Goal: Task Accomplishment & Management: Complete application form

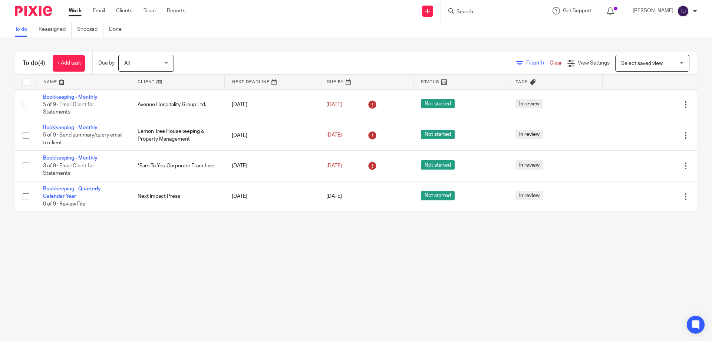
click at [481, 16] on form at bounding box center [495, 10] width 79 height 9
click at [127, 7] on link "Clients" at bounding box center [124, 10] width 16 height 7
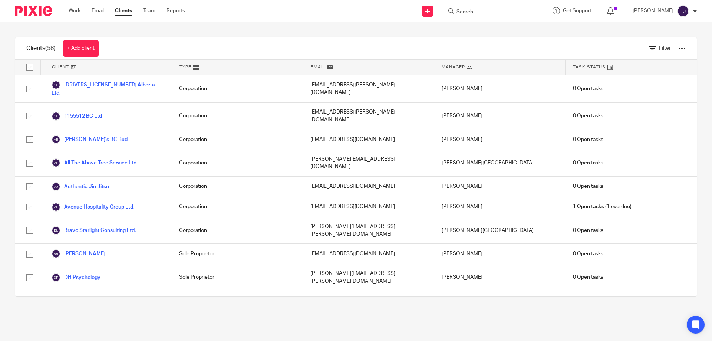
click at [480, 12] on input "Search" at bounding box center [489, 12] width 67 height 7
type input "aar"
click at [485, 33] on link at bounding box center [516, 31] width 125 height 17
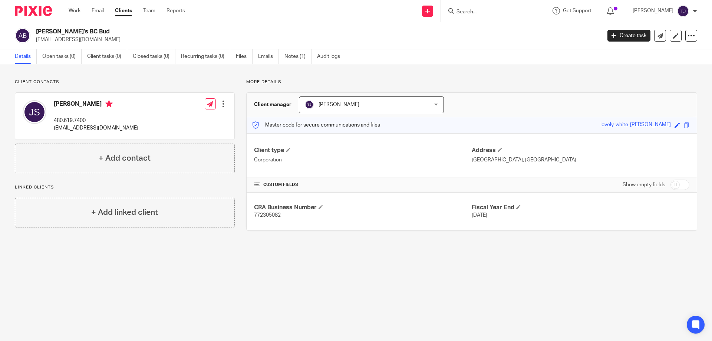
click at [222, 103] on div at bounding box center [223, 103] width 7 height 7
click at [182, 119] on link "Edit contact" at bounding box center [188, 120] width 71 height 11
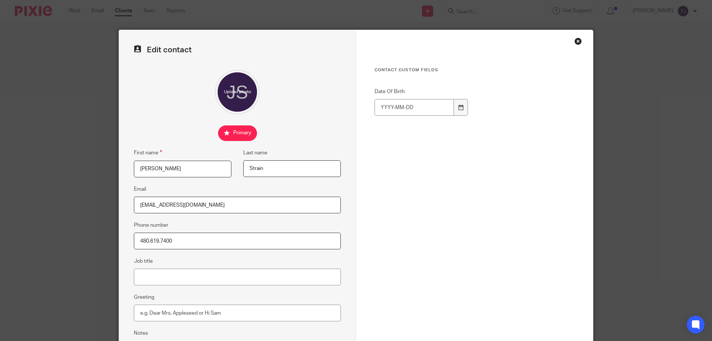
click at [177, 207] on input "j.strain@q.com" at bounding box center [237, 205] width 207 height 17
drag, startPoint x: 177, startPoint y: 206, endPoint x: 67, endPoint y: 196, distance: 110.2
click at [67, 196] on div "Edit contact First name Jamie Last name Strain Email j.strain@q.com Phone numbe…" at bounding box center [356, 170] width 712 height 341
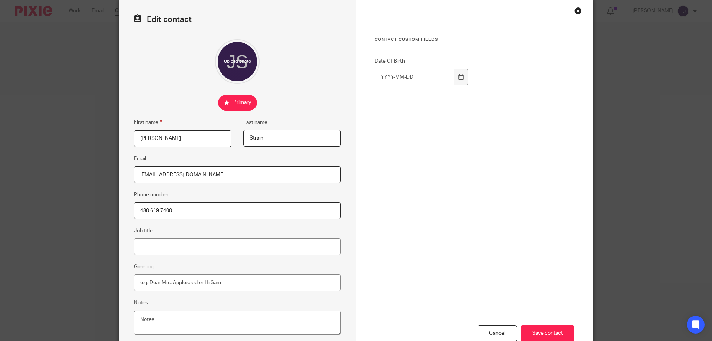
scroll to position [79, 0]
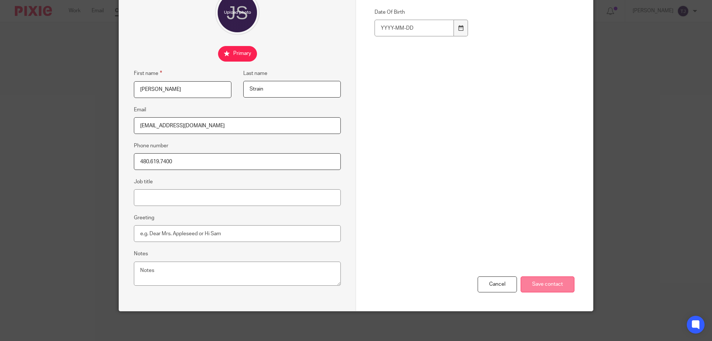
type input "diamond80@att.net"
click at [532, 282] on input "Save contact" at bounding box center [548, 284] width 54 height 16
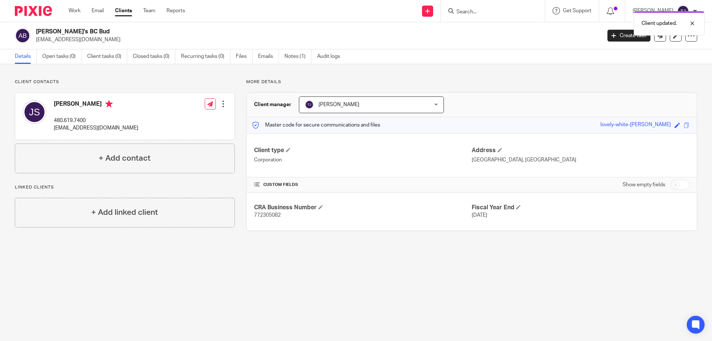
click at [486, 10] on div "Client updated." at bounding box center [530, 21] width 349 height 28
click at [469, 11] on div "Client updated." at bounding box center [530, 21] width 349 height 28
click at [119, 10] on link "Clients" at bounding box center [123, 10] width 17 height 7
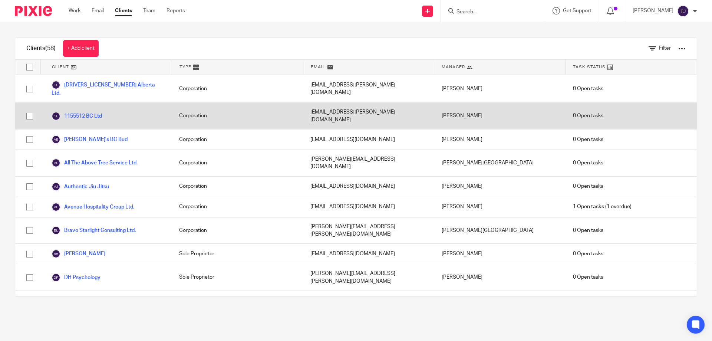
click at [106, 103] on div "1155512 BC Ltd" at bounding box center [105, 116] width 131 height 26
click at [89, 112] on link "1155512 BC Ltd" at bounding box center [77, 116] width 50 height 9
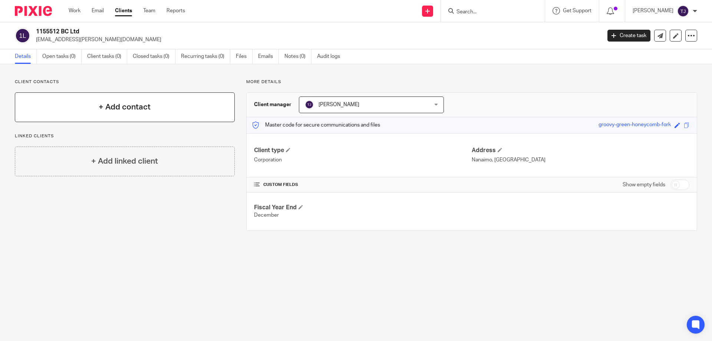
click at [134, 101] on div "+ Add contact" at bounding box center [125, 107] width 220 height 30
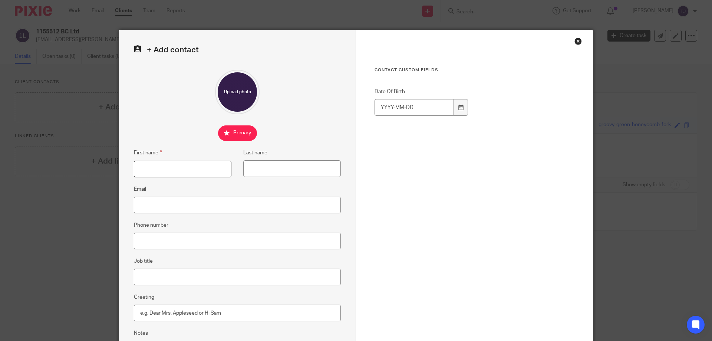
click at [161, 171] on input "First name" at bounding box center [183, 169] width 98 height 17
type input "[PERSON_NAME]"
type input "Strain"
type input "[EMAIL_ADDRESS][DOMAIN_NAME]"
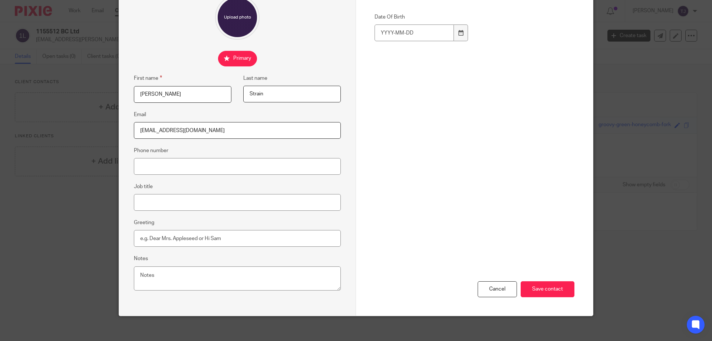
scroll to position [79, 0]
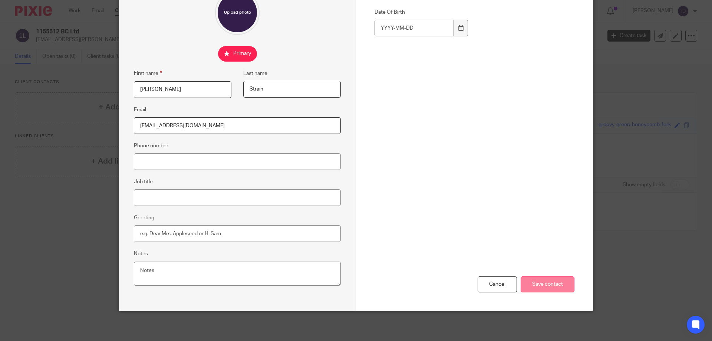
click at [533, 280] on input "Save contact" at bounding box center [548, 284] width 54 height 16
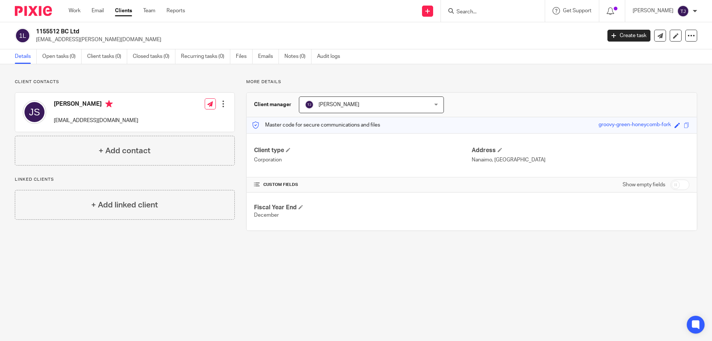
click at [124, 12] on link "Clients" at bounding box center [123, 10] width 17 height 7
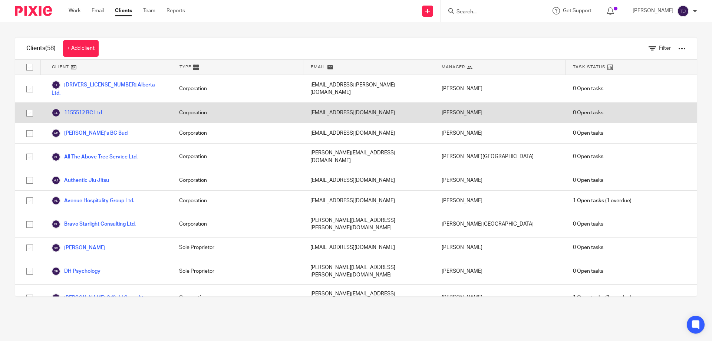
click at [221, 107] on div "Corporation" at bounding box center [237, 113] width 131 height 20
click at [77, 108] on link "1155512 BC Ltd" at bounding box center [77, 112] width 50 height 9
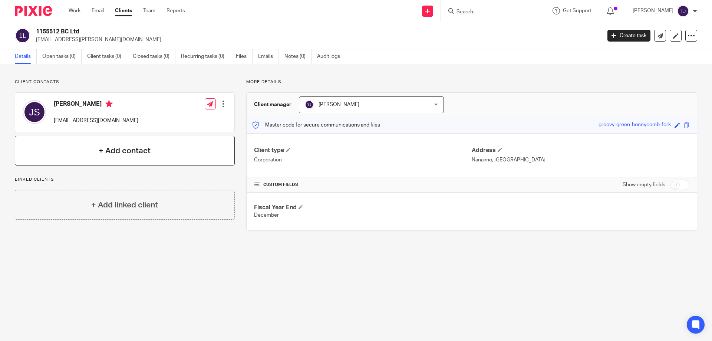
click at [99, 148] on h4 "+ Add contact" at bounding box center [125, 150] width 52 height 11
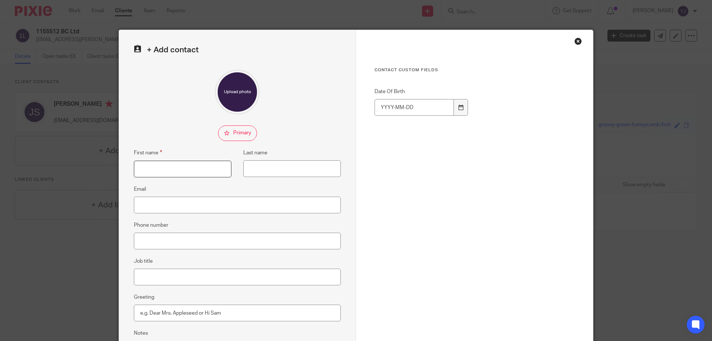
click at [159, 173] on input "First name" at bounding box center [183, 169] width 98 height 17
click at [136, 203] on input "Email" at bounding box center [237, 205] width 207 height 17
type input "[EMAIL_ADDRESS][PERSON_NAME][DOMAIN_NAME]"
click at [172, 167] on input "First name" at bounding box center [183, 169] width 98 height 17
type input "[PERSON_NAME]"
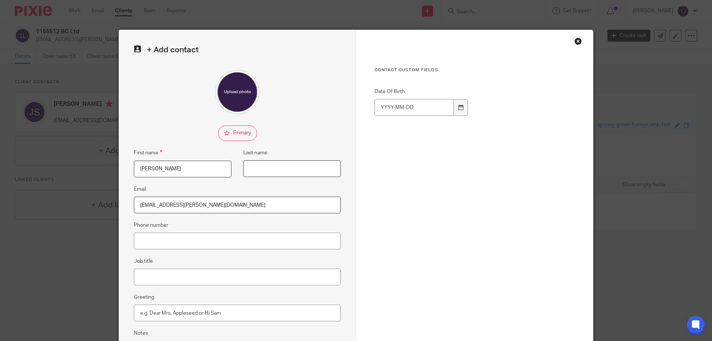
click at [271, 174] on input "Last name" at bounding box center [292, 168] width 98 height 17
type input "Bannister"
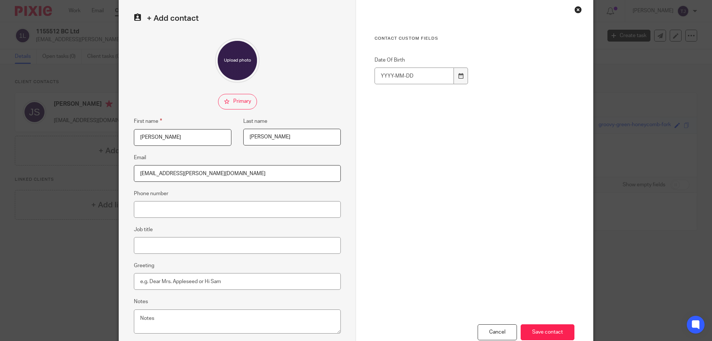
scroll to position [79, 0]
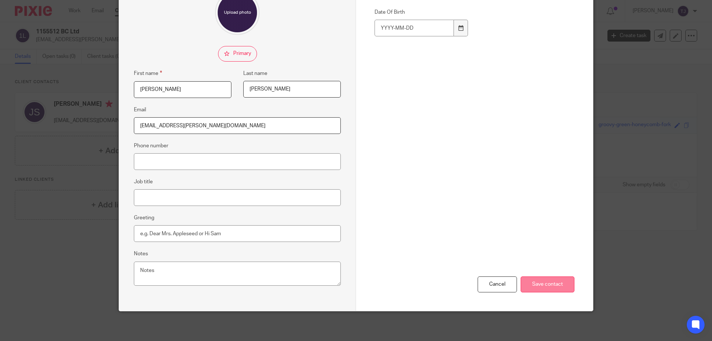
click at [555, 284] on input "Save contact" at bounding box center [548, 284] width 54 height 16
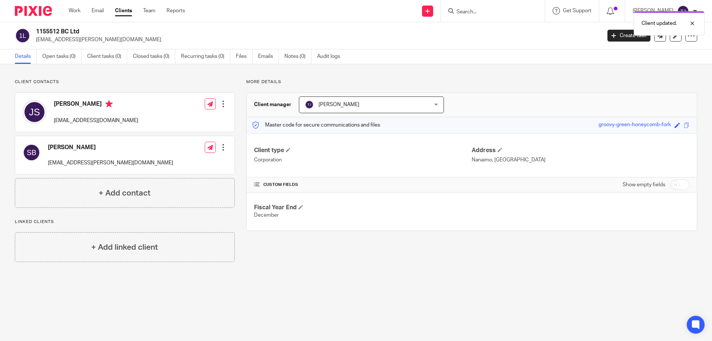
click at [126, 8] on link "Clients" at bounding box center [123, 10] width 17 height 7
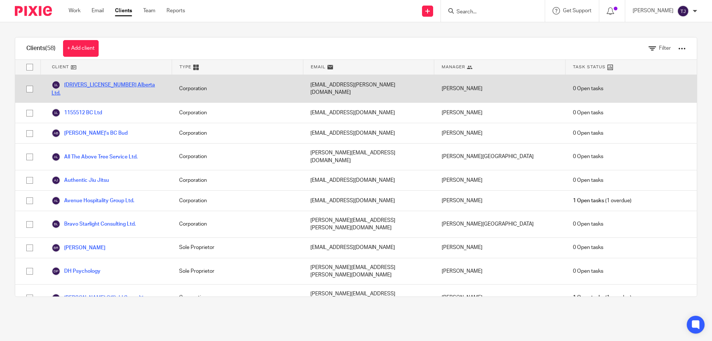
click at [84, 83] on link "[DRIVERS_LICENSE_NUMBER] Alberta Ltd." at bounding box center [108, 88] width 113 height 16
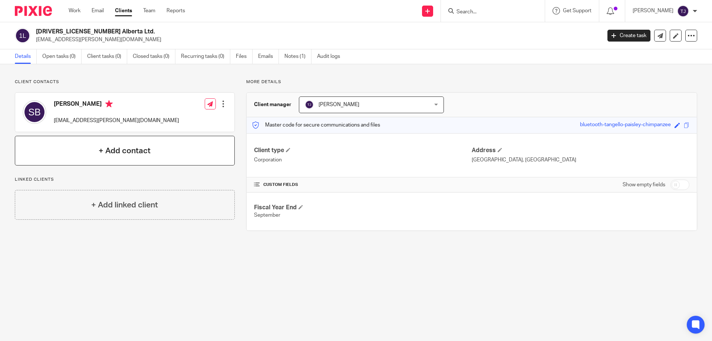
click at [95, 148] on div "+ Add contact" at bounding box center [125, 151] width 220 height 30
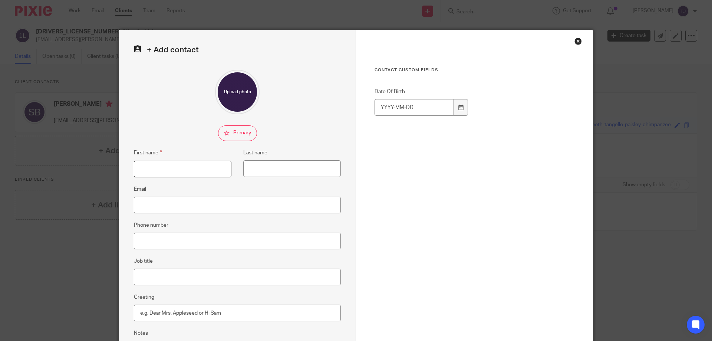
click at [162, 165] on input "First name" at bounding box center [183, 169] width 98 height 17
type input "Jamie"
type input "Strain"
type input "[EMAIL_ADDRESS][DOMAIN_NAME]"
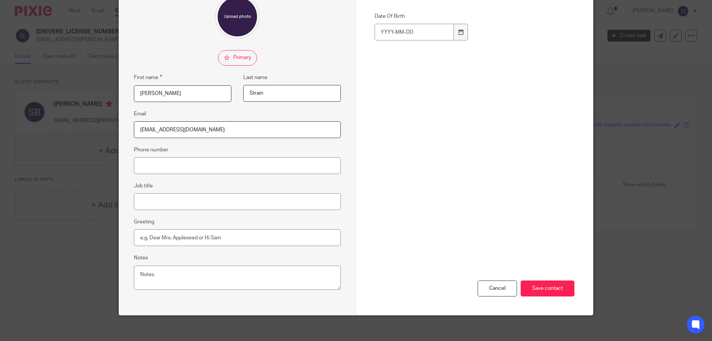
scroll to position [79, 0]
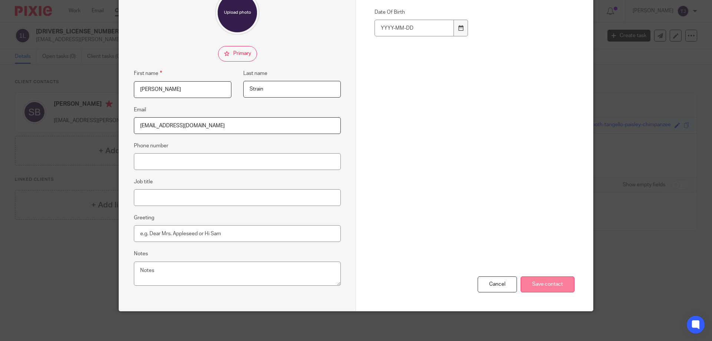
click at [536, 282] on input "Save contact" at bounding box center [548, 284] width 54 height 16
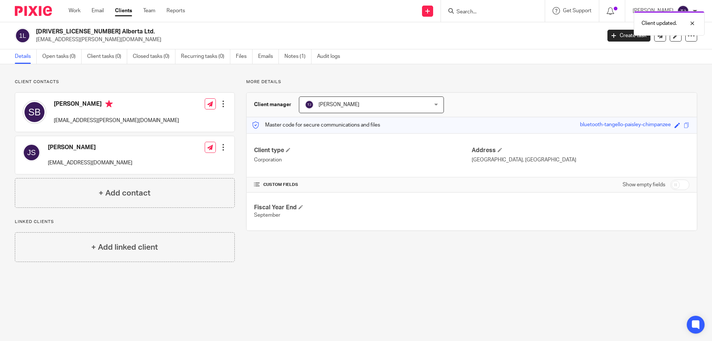
click at [119, 12] on link "Clients" at bounding box center [123, 10] width 17 height 7
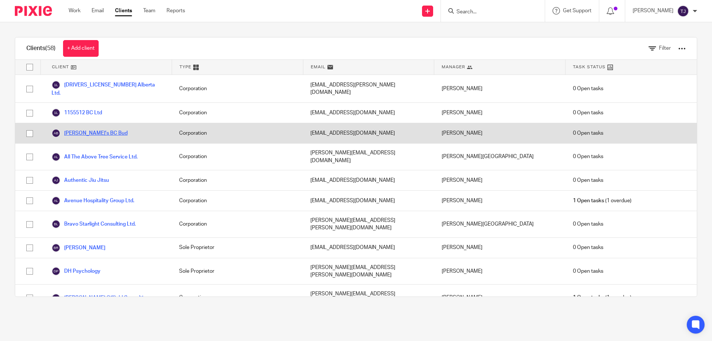
click at [79, 129] on link "[PERSON_NAME]'s BC Bud" at bounding box center [90, 133] width 76 height 9
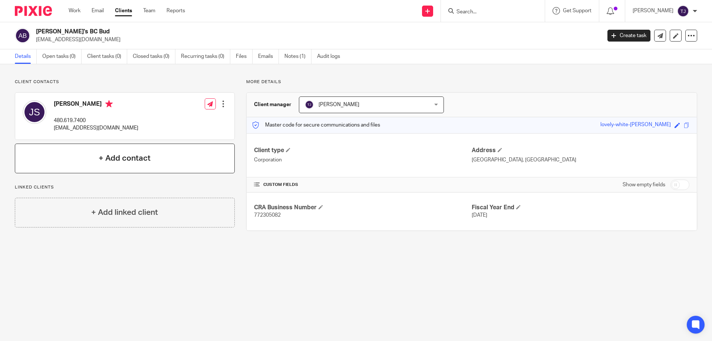
click at [129, 162] on h4 "+ Add contact" at bounding box center [125, 157] width 52 height 11
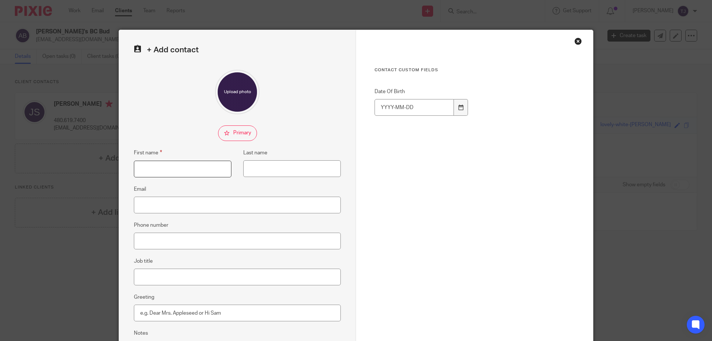
click at [153, 167] on input "First name" at bounding box center [183, 169] width 98 height 17
type input "[PERSON_NAME]"
click at [262, 170] on input "Last name" at bounding box center [292, 168] width 98 height 17
type input "[PERSON_NAME]"
click at [155, 206] on input "Email" at bounding box center [237, 205] width 207 height 17
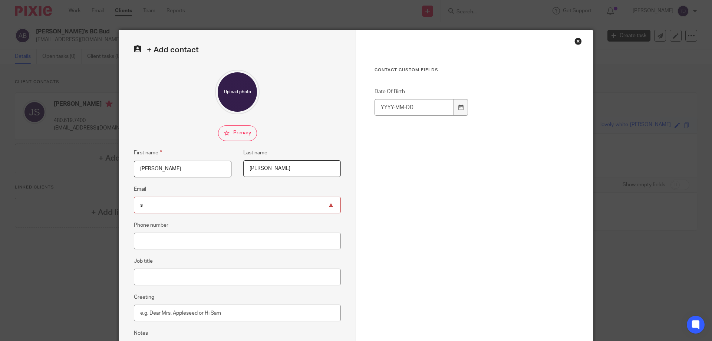
type input "[EMAIL_ADDRESS][PERSON_NAME][DOMAIN_NAME]"
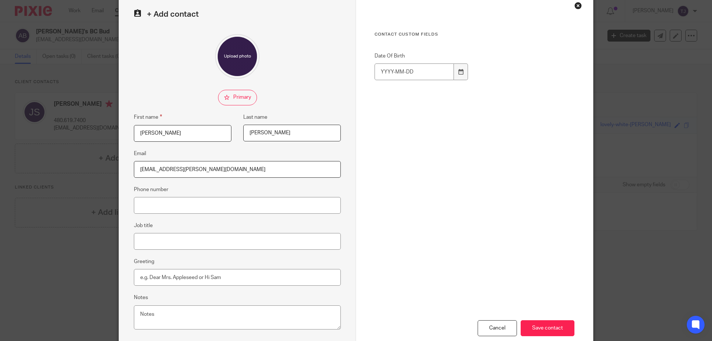
scroll to position [79, 0]
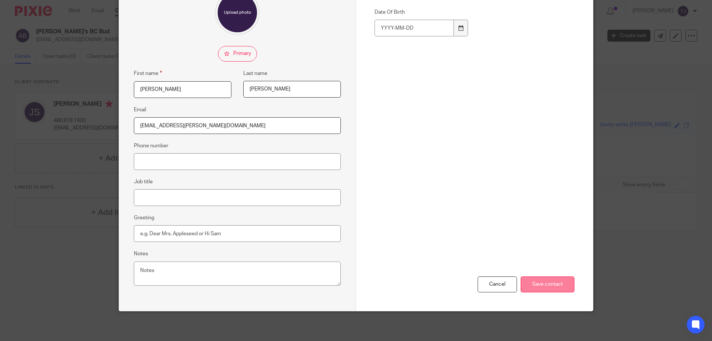
click at [530, 280] on input "Save contact" at bounding box center [548, 284] width 54 height 16
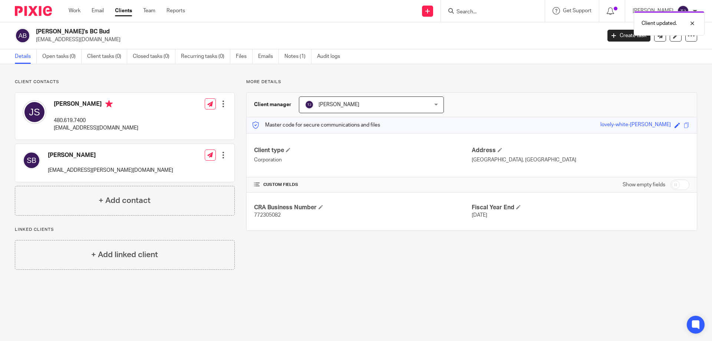
drag, startPoint x: 113, startPoint y: 9, endPoint x: 118, endPoint y: 10, distance: 4.9
click at [113, 9] on ul "Work Email Clients Team Reports" at bounding box center [133, 10] width 128 height 7
click at [124, 10] on link "Clients" at bounding box center [123, 10] width 17 height 7
